Goal: Entertainment & Leisure: Consume media (video, audio)

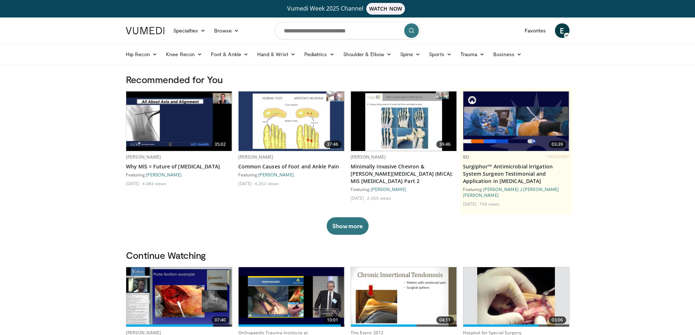
click at [191, 122] on img at bounding box center [179, 121] width 106 height 59
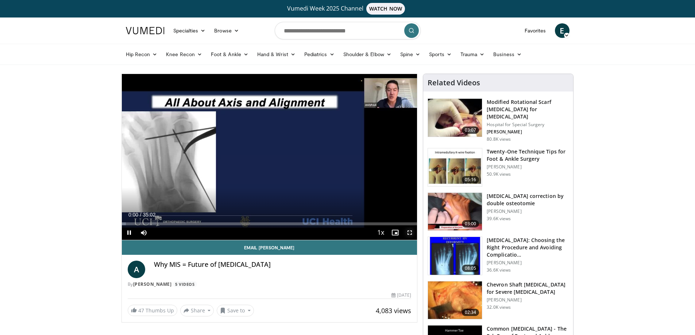
click at [411, 234] on span "Video Player" at bounding box center [409, 232] width 15 height 15
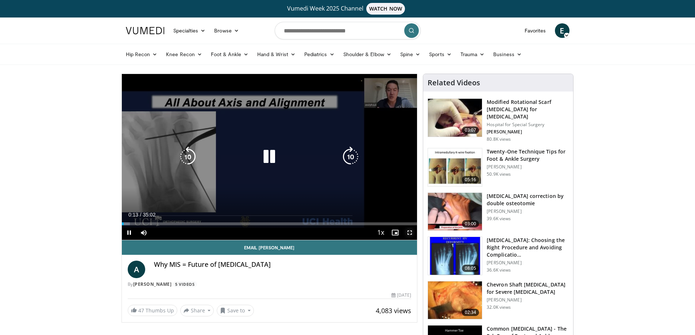
drag, startPoint x: 412, startPoint y: 232, endPoint x: 412, endPoint y: 276, distance: 44.1
click at [412, 232] on span "Video Player" at bounding box center [409, 232] width 15 height 15
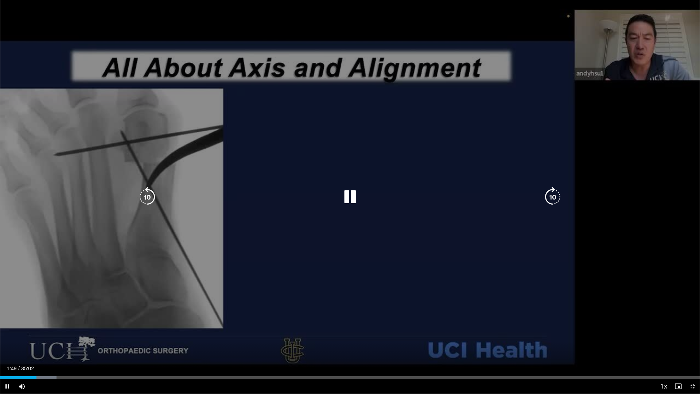
click at [352, 189] on icon "Video Player" at bounding box center [350, 197] width 20 height 20
